Goal: Use online tool/utility

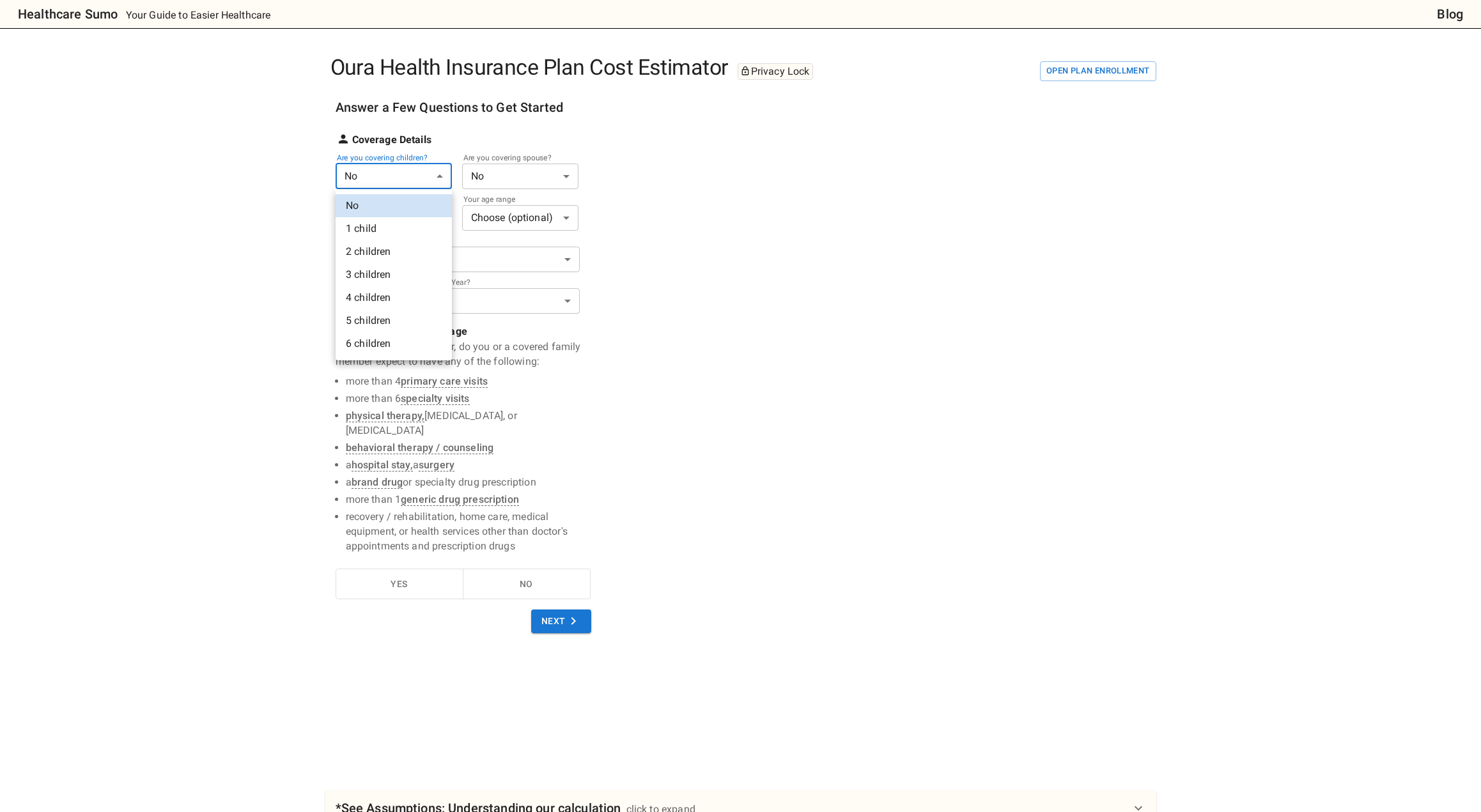
click at [431, 178] on body "Healthcare Sumo Your Guide to Easier Healthcare Blog Oura Health Insurance Plan…" at bounding box center [740, 545] width 1481 height 1091
click at [429, 225] on li "1 child" at bounding box center [394, 228] width 117 height 23
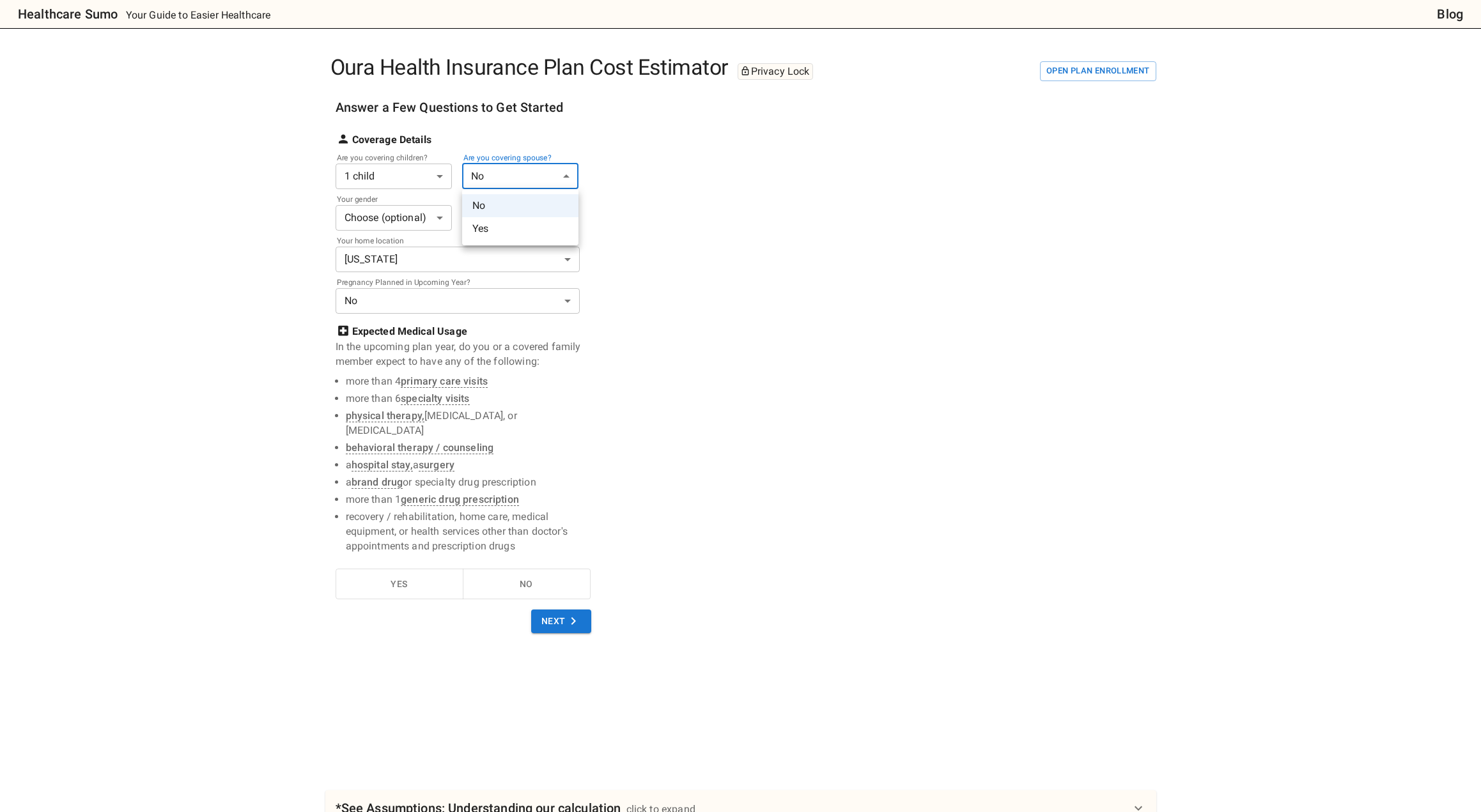
click at [545, 169] on body "Healthcare Sumo Your Guide to Easier Healthcare Blog Oura Health Insurance Plan…" at bounding box center [740, 545] width 1481 height 1091
click at [535, 223] on li "Yes" at bounding box center [520, 228] width 117 height 23
click at [438, 219] on body "Healthcare Sumo Your Guide to Easier Healthcare Blog Oura Health Insurance Plan…" at bounding box center [740, 545] width 1481 height 1091
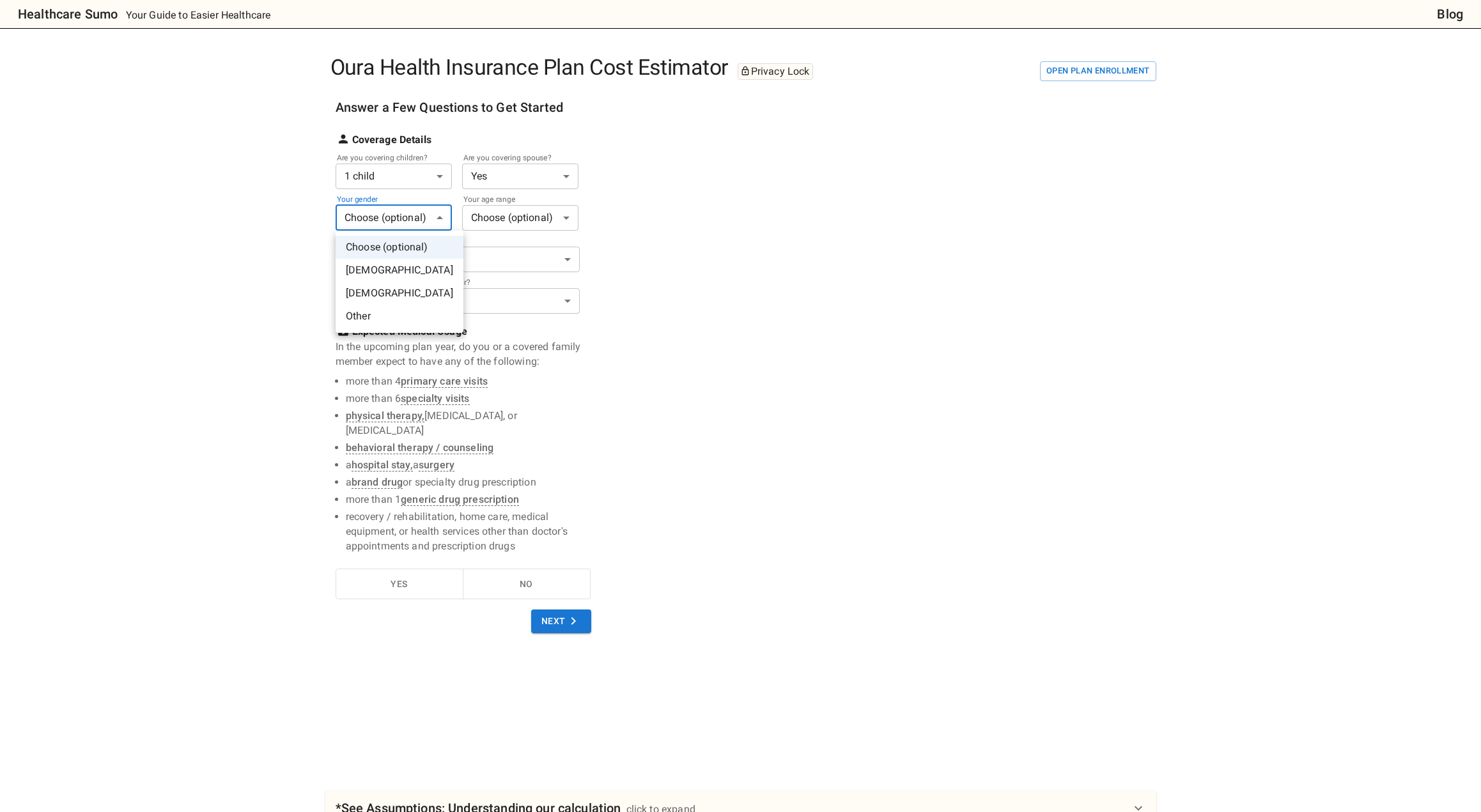
click at [409, 273] on li "[DEMOGRAPHIC_DATA]" at bounding box center [400, 270] width 128 height 23
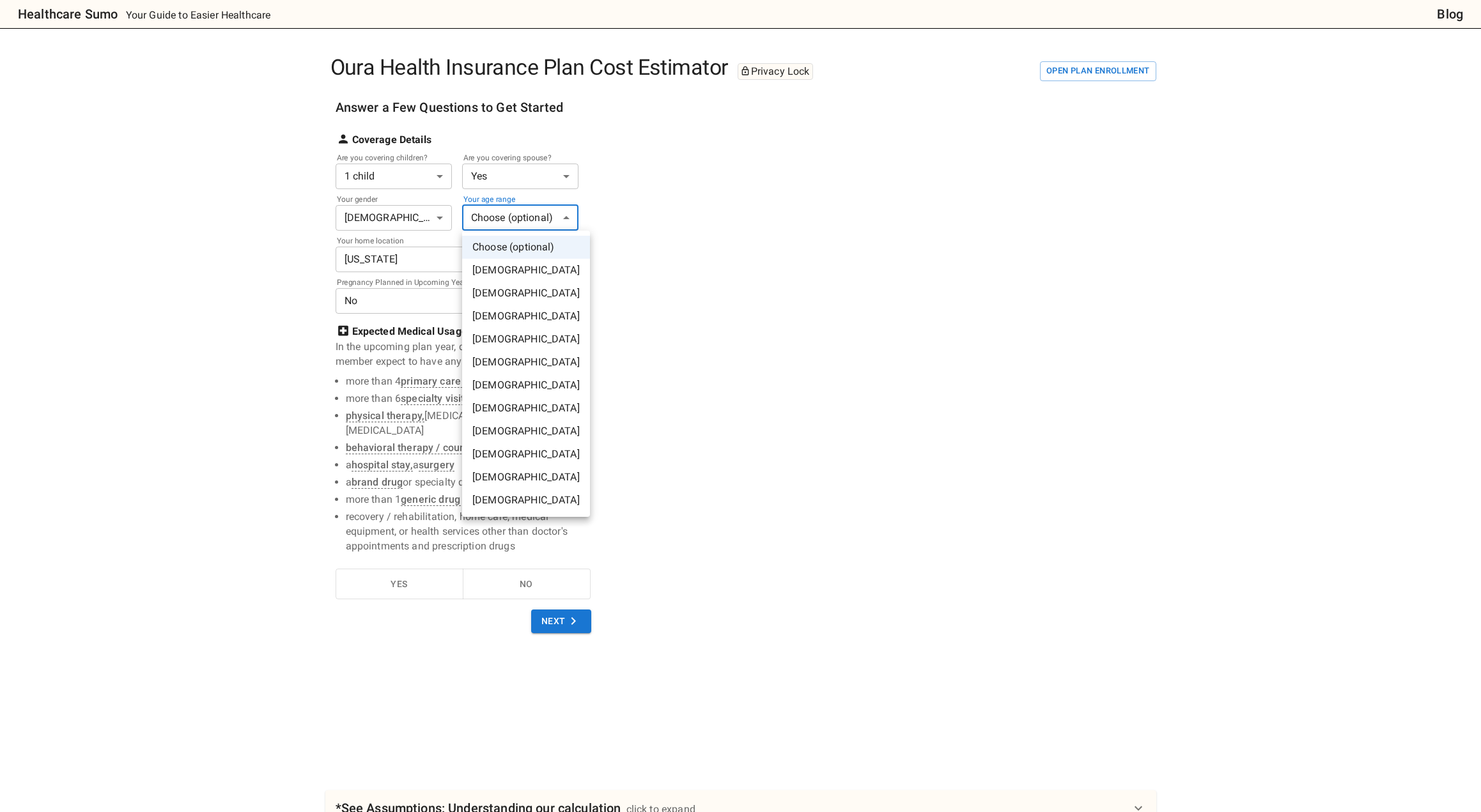
click at [572, 216] on body "Healthcare Sumo Your Guide to Easier Healthcare Blog Oura Health Insurance Plan…" at bounding box center [740, 545] width 1481 height 1091
click at [548, 313] on li "[DEMOGRAPHIC_DATA]" at bounding box center [526, 316] width 128 height 23
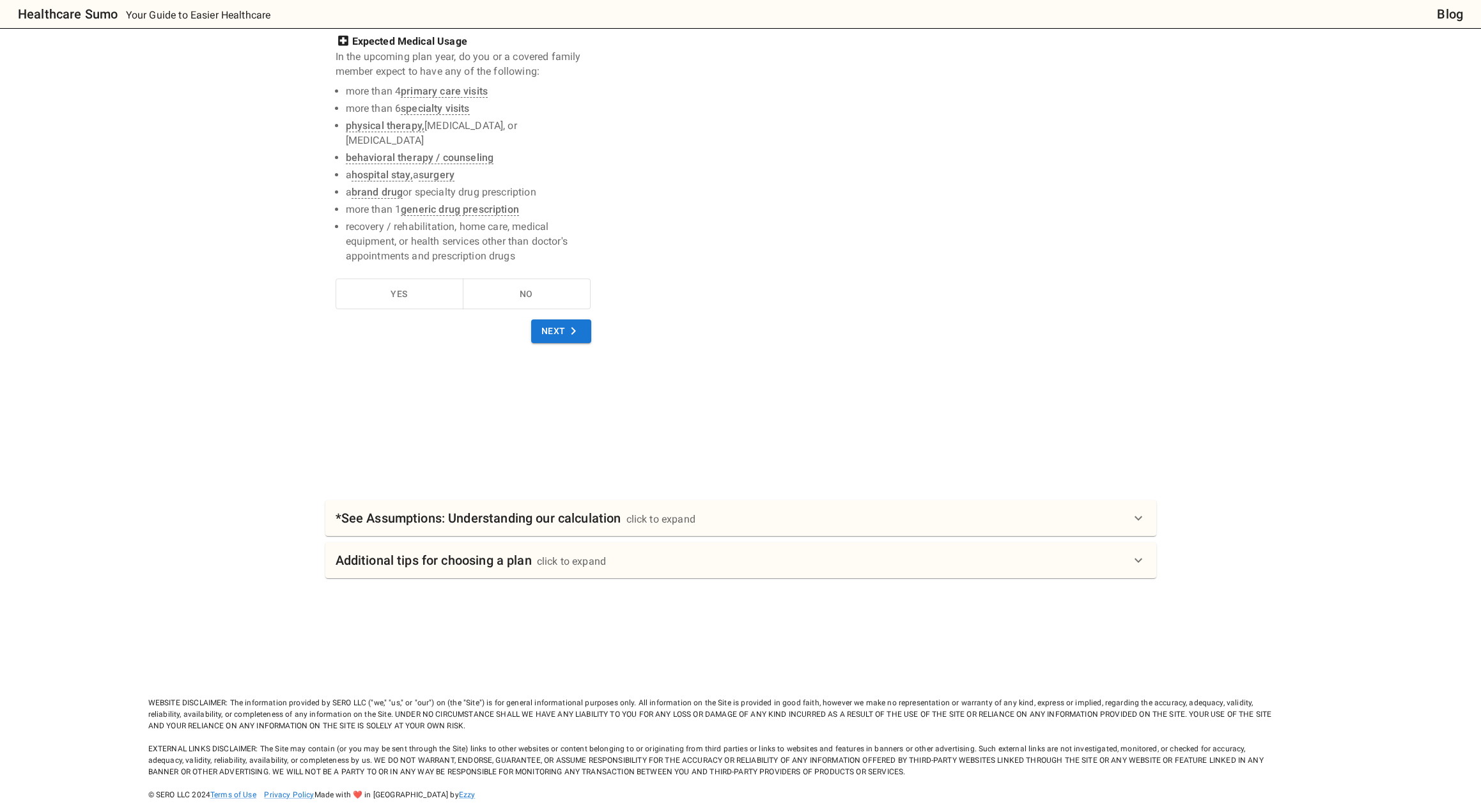
scroll to position [309, 0]
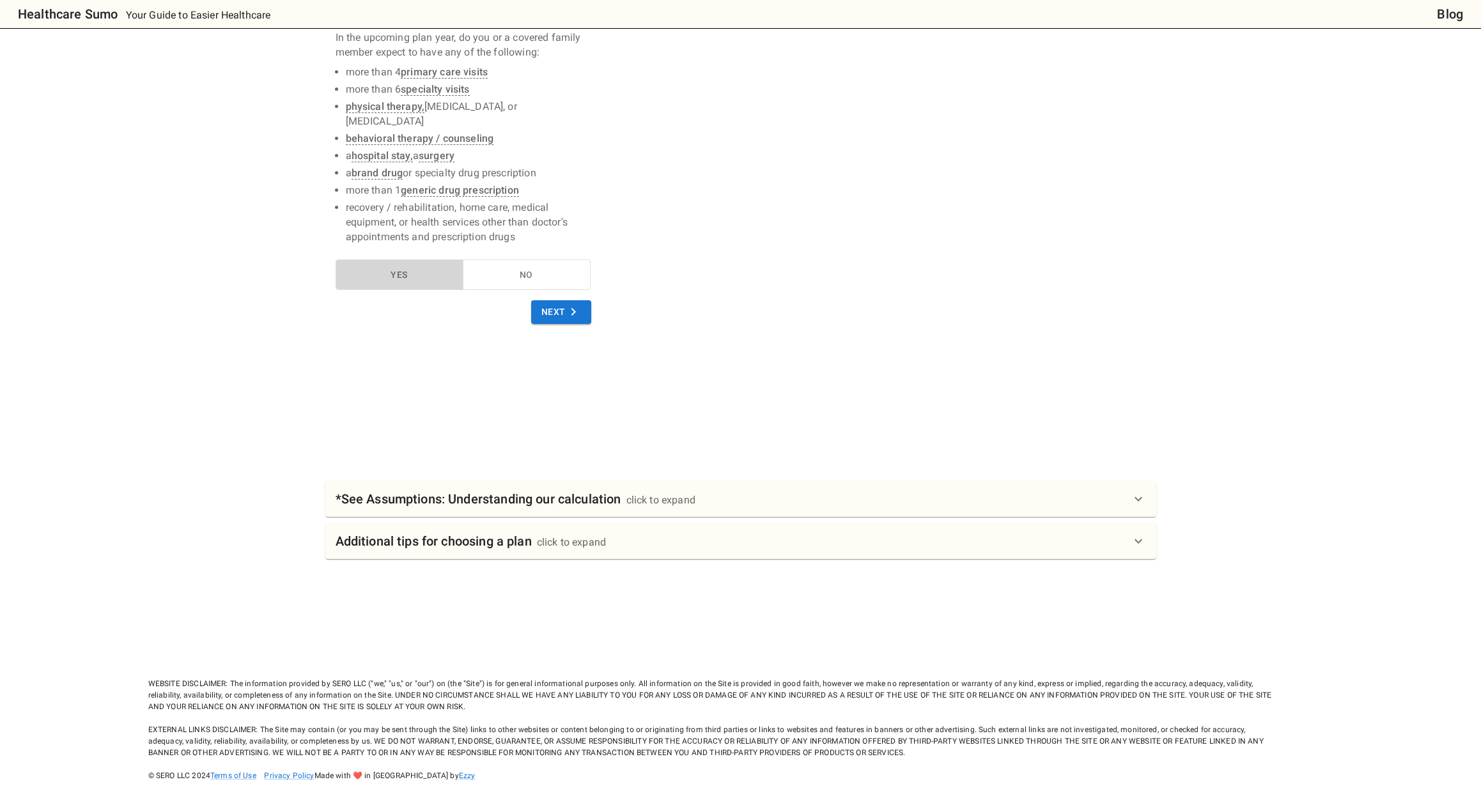
click at [398, 281] on button "Yes" at bounding box center [400, 275] width 128 height 31
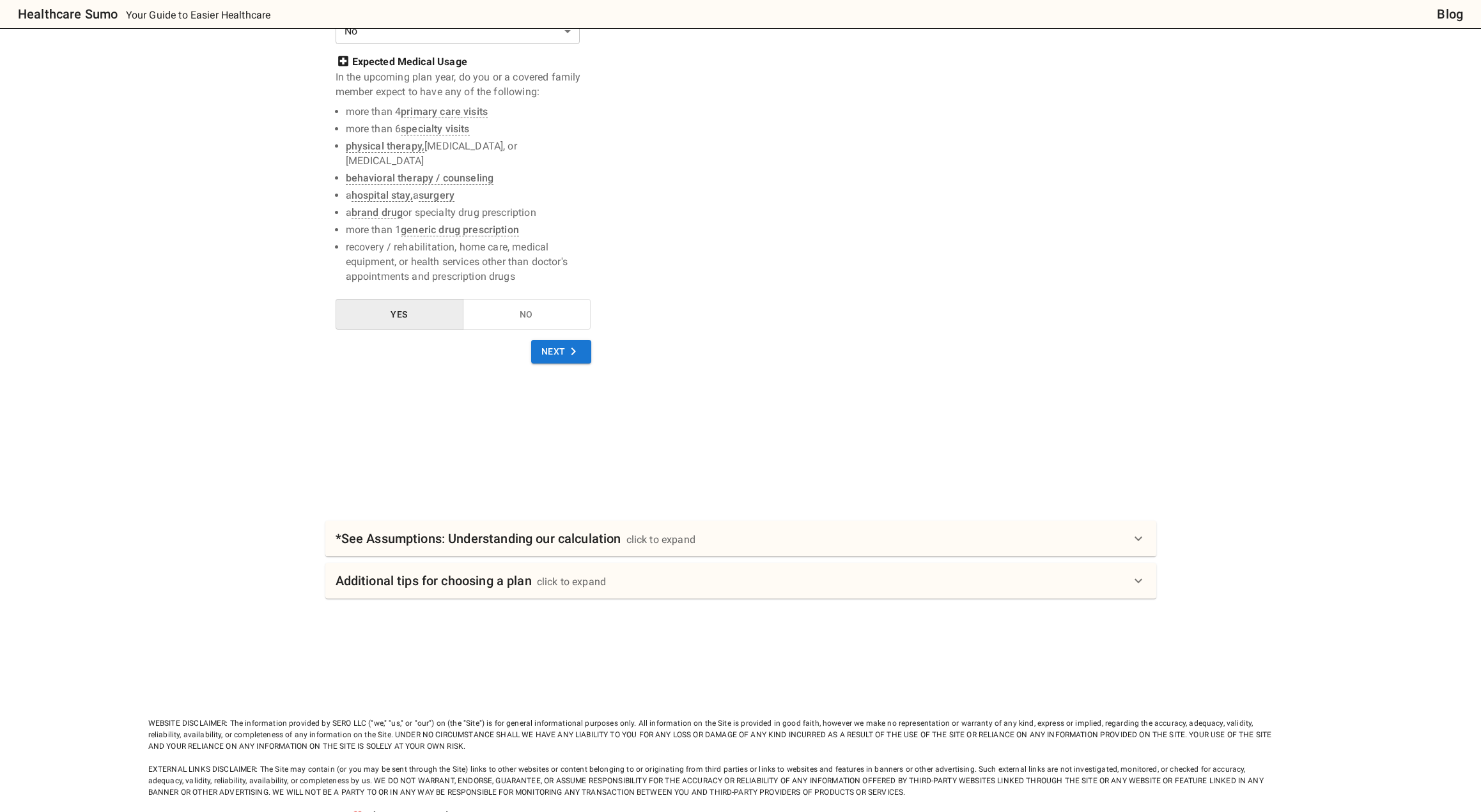
scroll to position [277, 0]
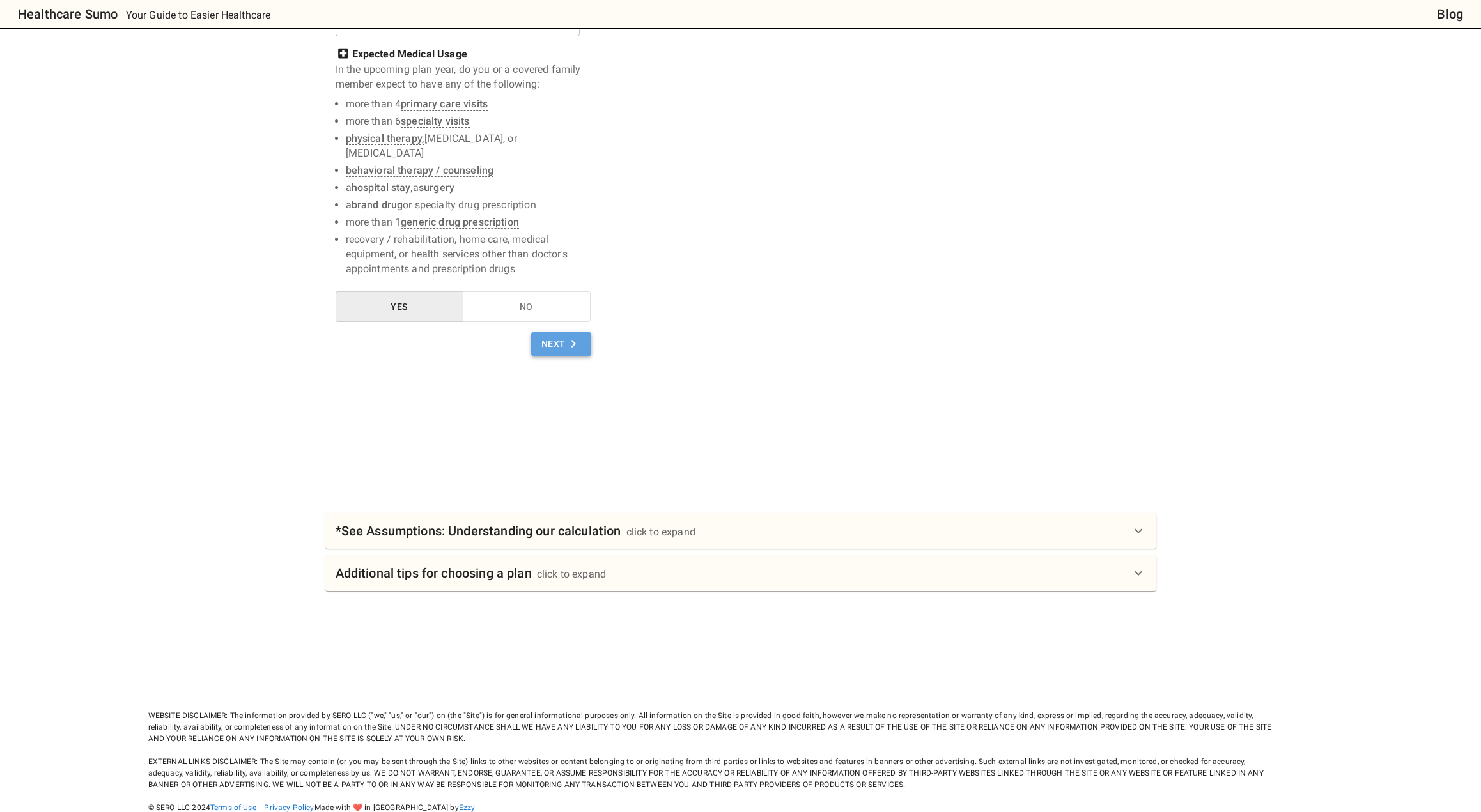
click at [572, 346] on icon "button" at bounding box center [573, 343] width 4 height 8
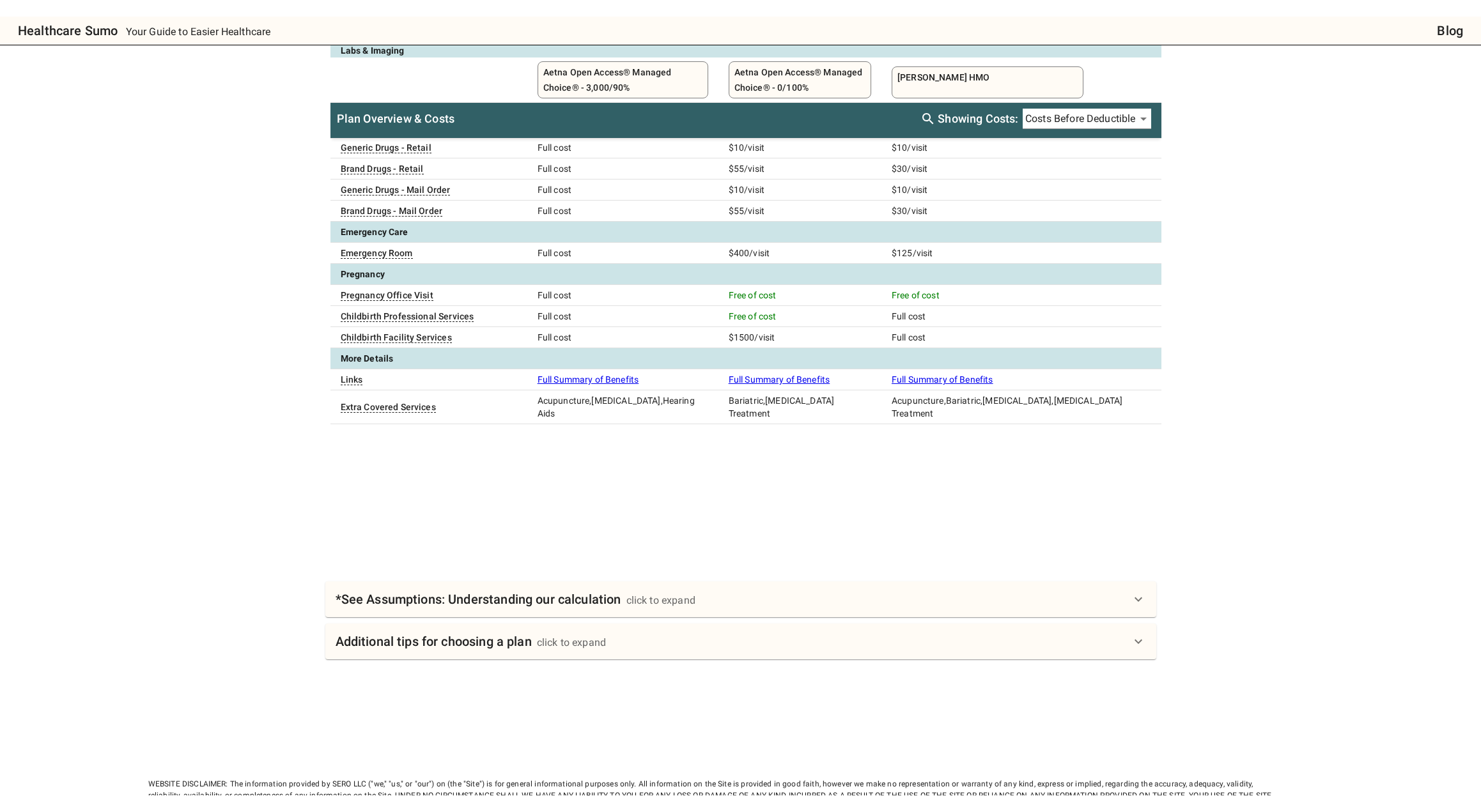
scroll to position [582, 0]
